Goal: Check status: Check status

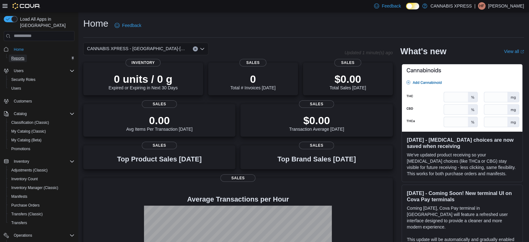
click at [22, 56] on span "Reports" at bounding box center [17, 58] width 13 height 5
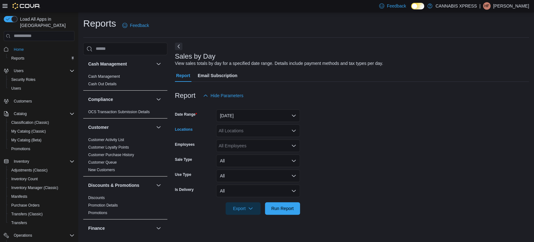
click at [294, 130] on icon "Open list of options" at bounding box center [293, 130] width 5 height 5
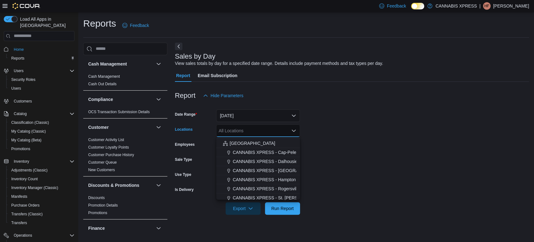
scroll to position [149, 0]
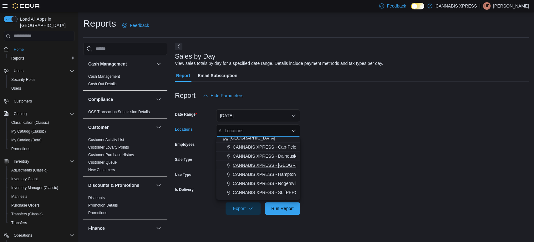
click at [271, 166] on span "CANNABIS XPRESS - [GEOGRAPHIC_DATA]-[GEOGRAPHIC_DATA] ([GEOGRAPHIC_DATA])" at bounding box center [327, 165] width 188 height 6
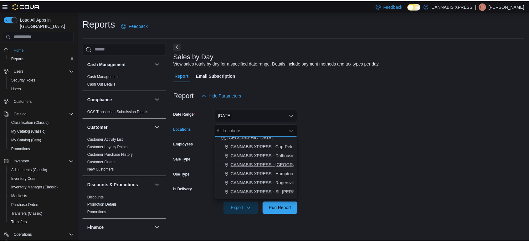
scroll to position [146, 0]
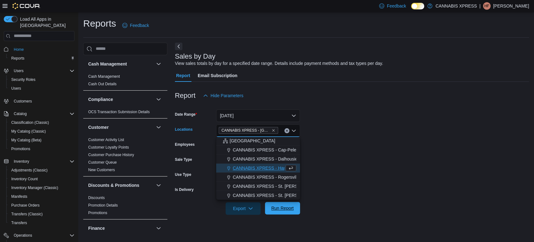
click at [279, 207] on span "Run Report" at bounding box center [282, 208] width 23 height 6
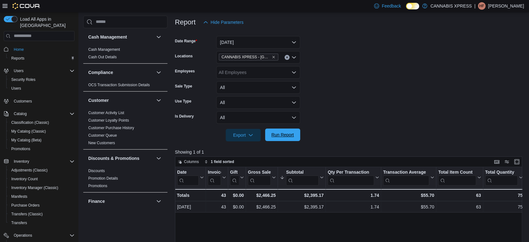
scroll to position [75, 0]
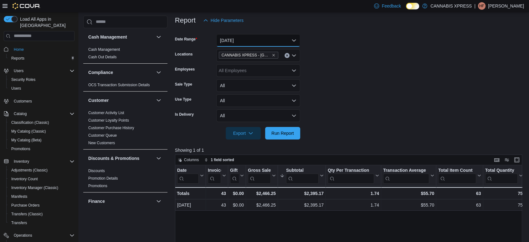
click at [295, 40] on button "[DATE]" at bounding box center [258, 40] width 84 height 13
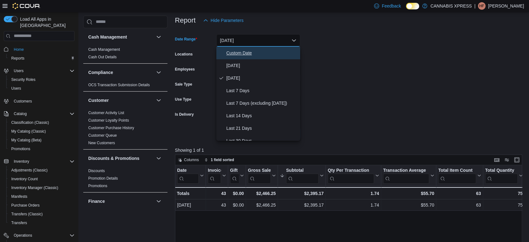
click at [244, 51] on span "Custom Date" at bounding box center [261, 53] width 71 height 8
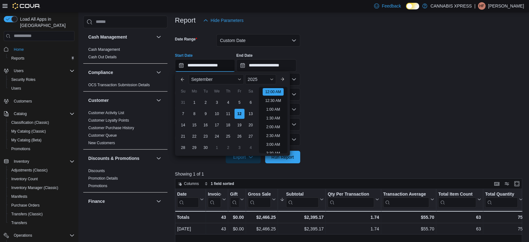
click at [217, 63] on input "**********" at bounding box center [205, 65] width 60 height 13
click at [217, 113] on div "10" at bounding box center [216, 113] width 11 height 11
type input "**********"
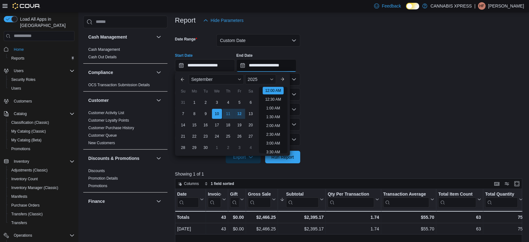
click at [260, 64] on input "**********" at bounding box center [266, 65] width 60 height 13
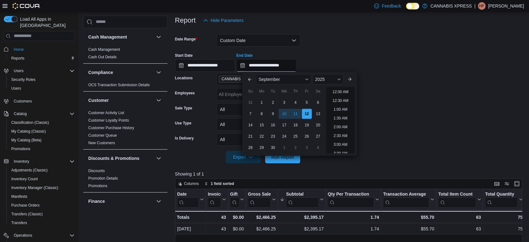
scroll to position [356, 0]
click at [283, 113] on div "10" at bounding box center [284, 113] width 11 height 11
type input "**********"
click at [282, 161] on span "Run Report" at bounding box center [283, 156] width 28 height 13
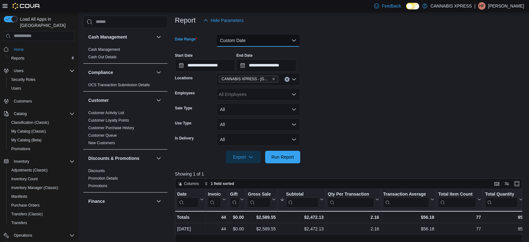
click at [259, 42] on button "Custom Date" at bounding box center [258, 40] width 84 height 13
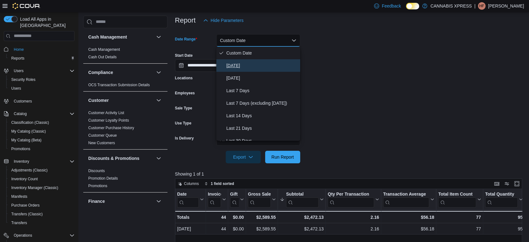
click at [246, 67] on span "[DATE]" at bounding box center [261, 66] width 71 height 8
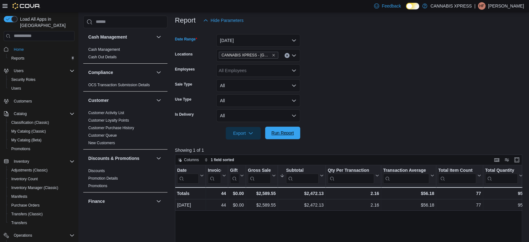
click at [287, 131] on span "Run Report" at bounding box center [282, 133] width 23 height 6
click at [277, 137] on span "Run Report" at bounding box center [283, 132] width 28 height 13
click at [278, 129] on span "Run Report" at bounding box center [283, 132] width 28 height 13
